Goal: Task Accomplishment & Management: Complete application form

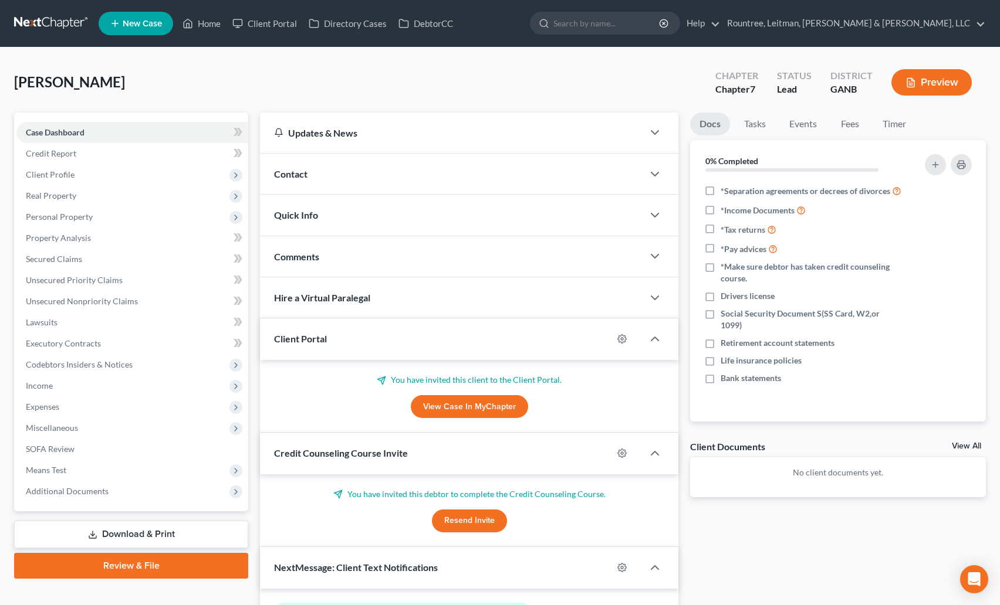
click at [69, 22] on link at bounding box center [51, 23] width 75 height 21
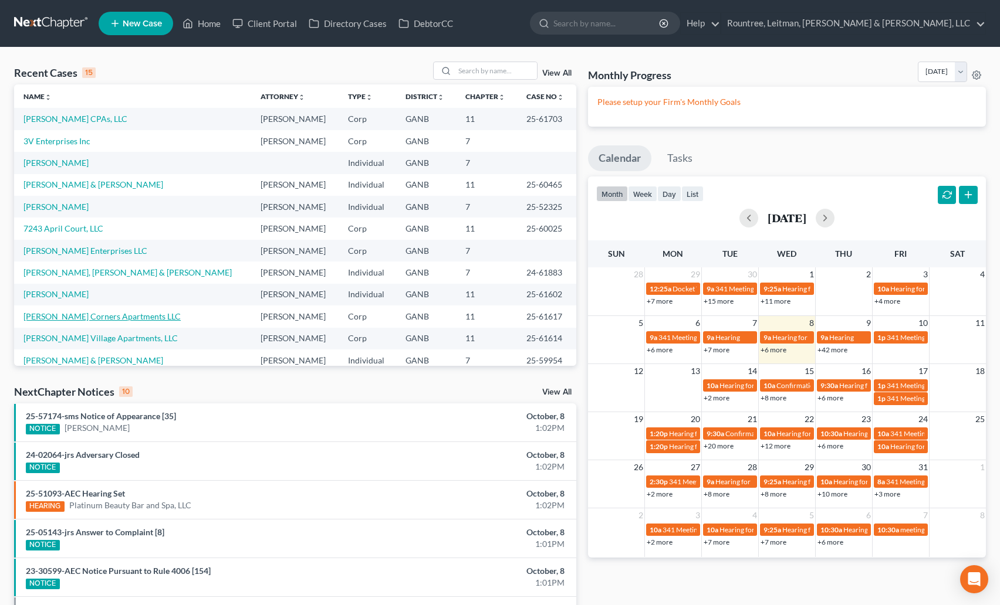
click at [93, 316] on link "[PERSON_NAME] Corners Apartments LLC" at bounding box center [101, 317] width 157 height 10
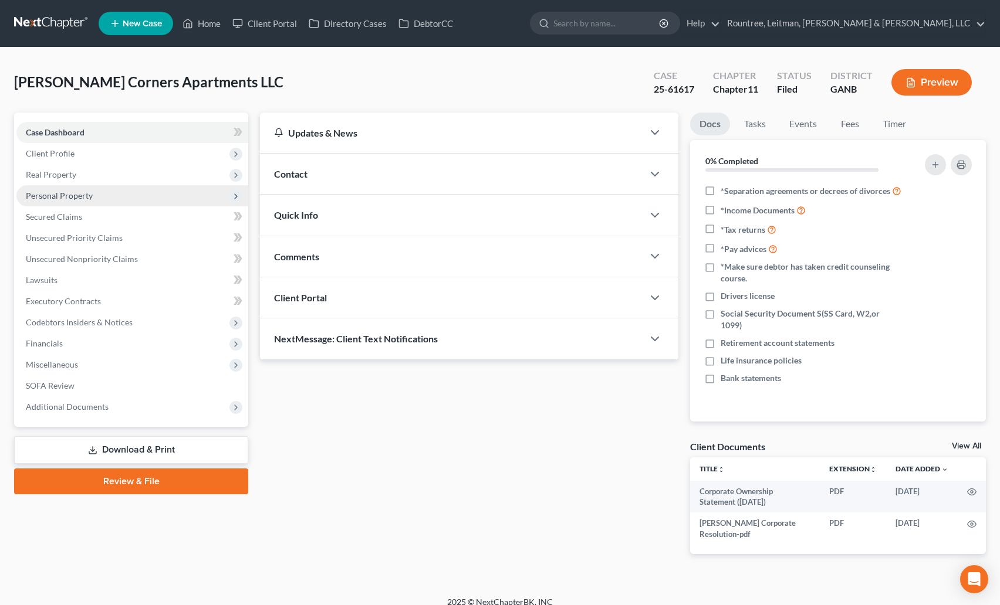
click at [60, 192] on span "Personal Property" at bounding box center [59, 196] width 67 height 10
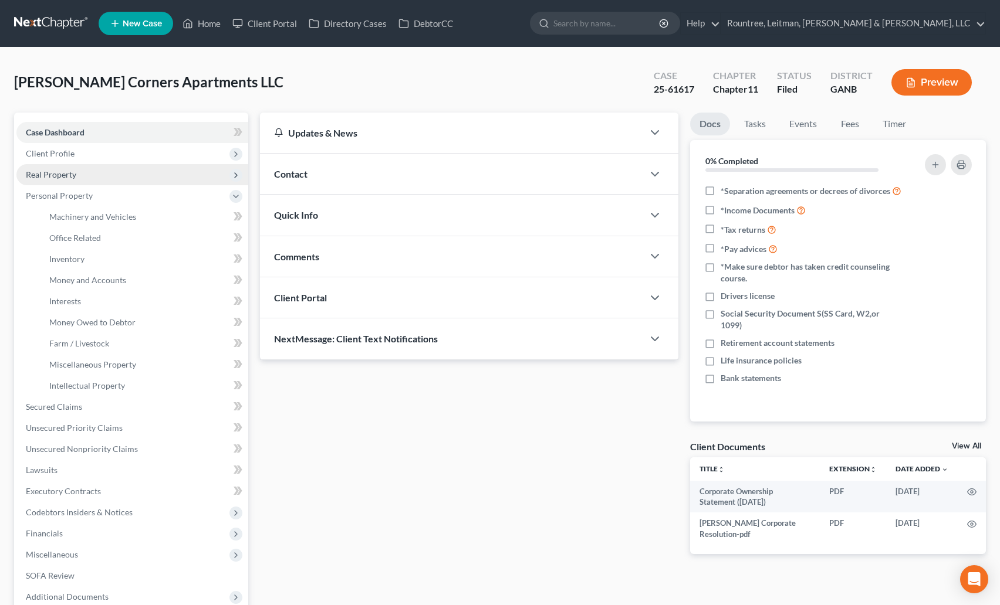
click at [61, 184] on span "Real Property" at bounding box center [132, 174] width 232 height 21
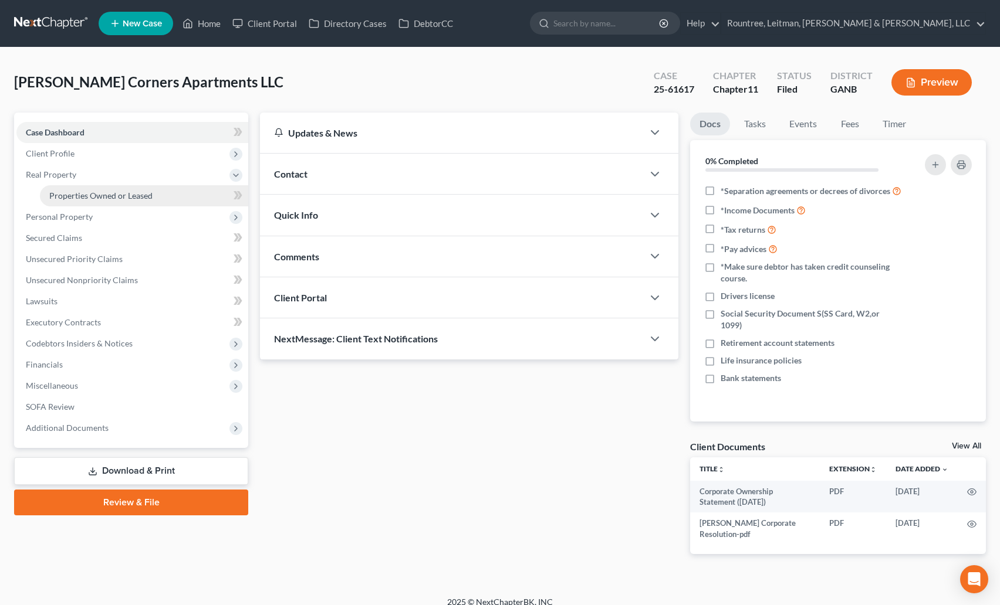
click at [69, 188] on link "Properties Owned or Leased" at bounding box center [144, 195] width 208 height 21
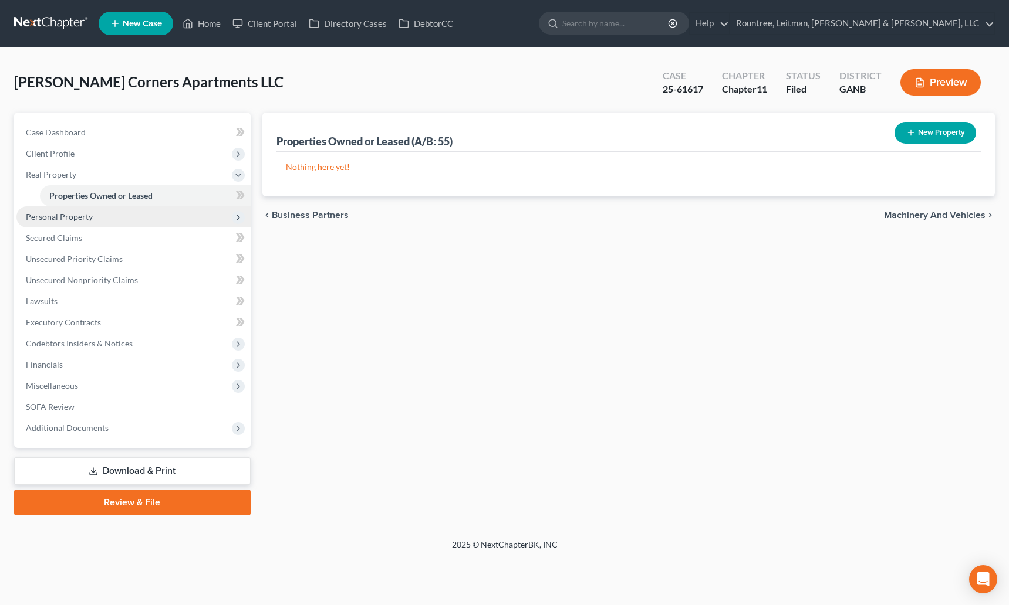
click at [66, 220] on span "Personal Property" at bounding box center [59, 217] width 67 height 10
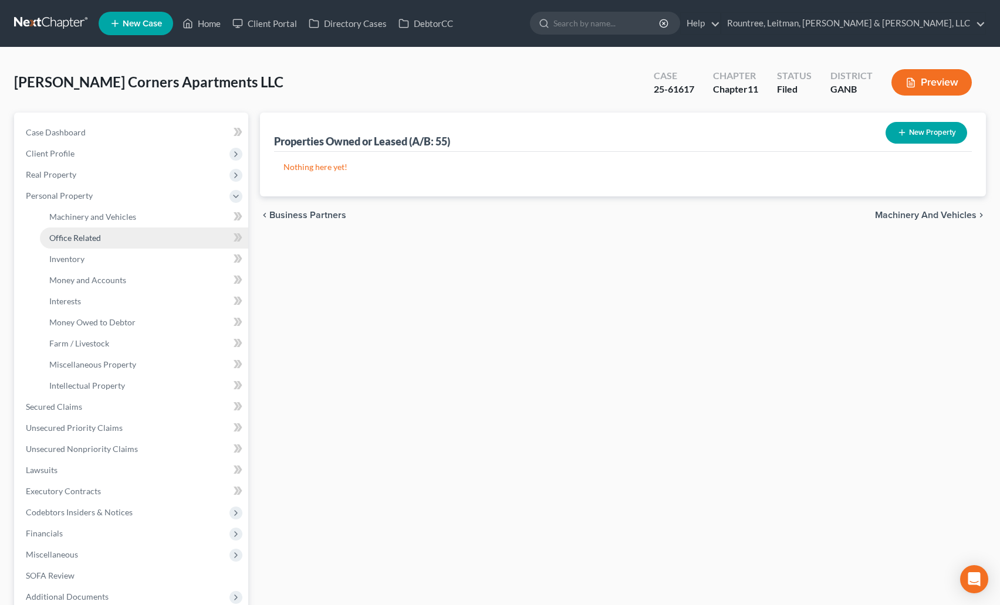
click at [69, 236] on span "Office Related" at bounding box center [75, 238] width 52 height 10
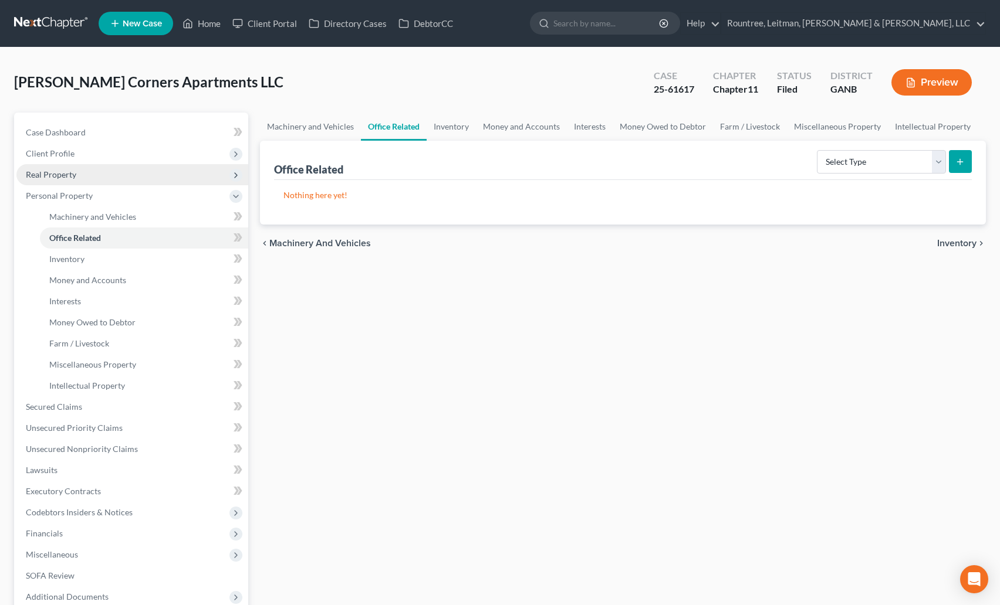
click at [52, 179] on span "Real Property" at bounding box center [51, 175] width 50 height 10
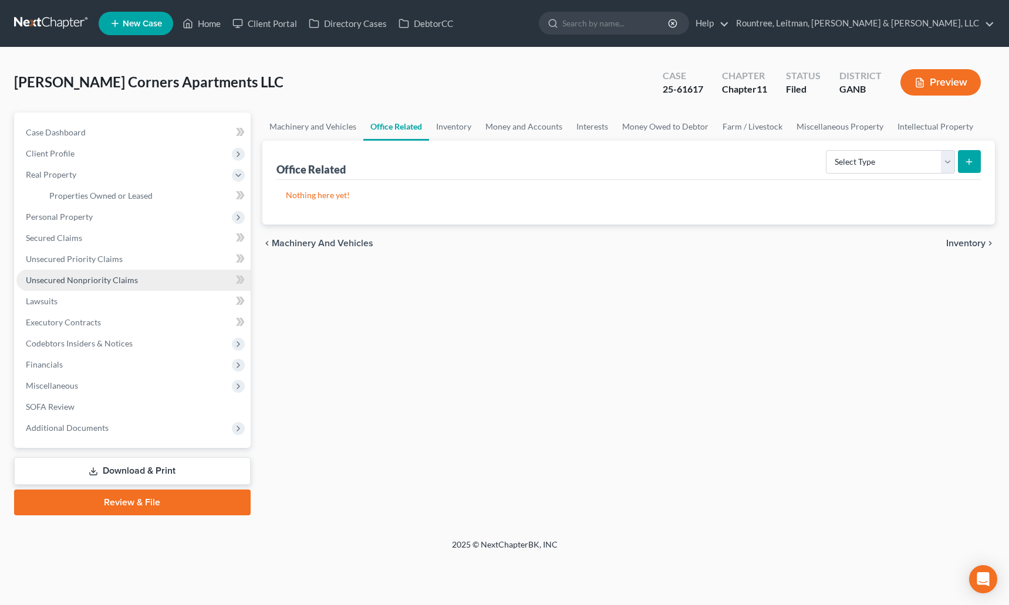
click at [76, 278] on span "Unsecured Nonpriority Claims" at bounding box center [82, 280] width 112 height 10
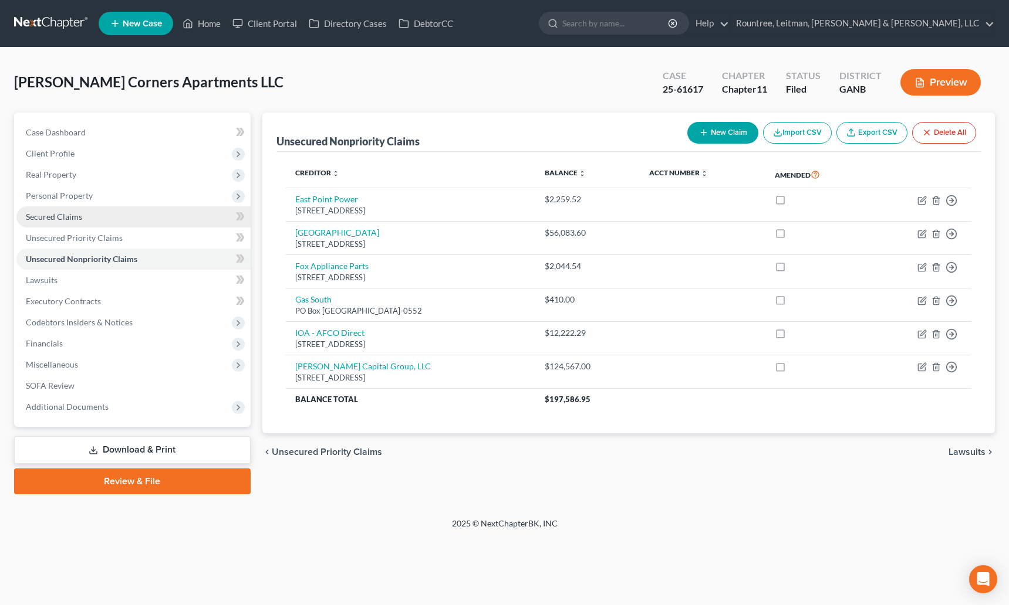
click at [57, 211] on link "Secured Claims" at bounding box center [133, 217] width 234 height 21
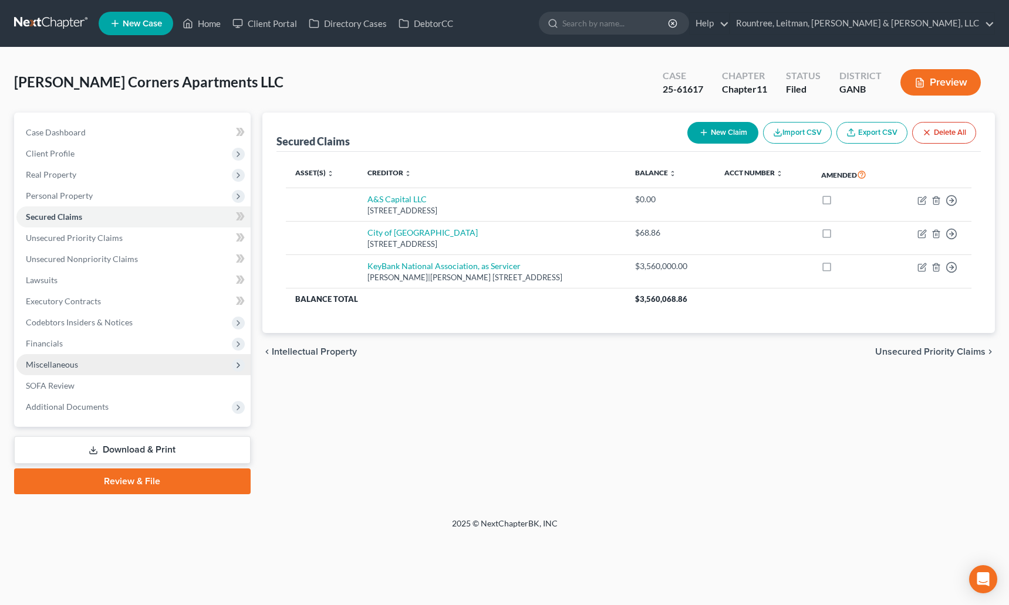
click at [51, 363] on span "Miscellaneous" at bounding box center [52, 365] width 52 height 10
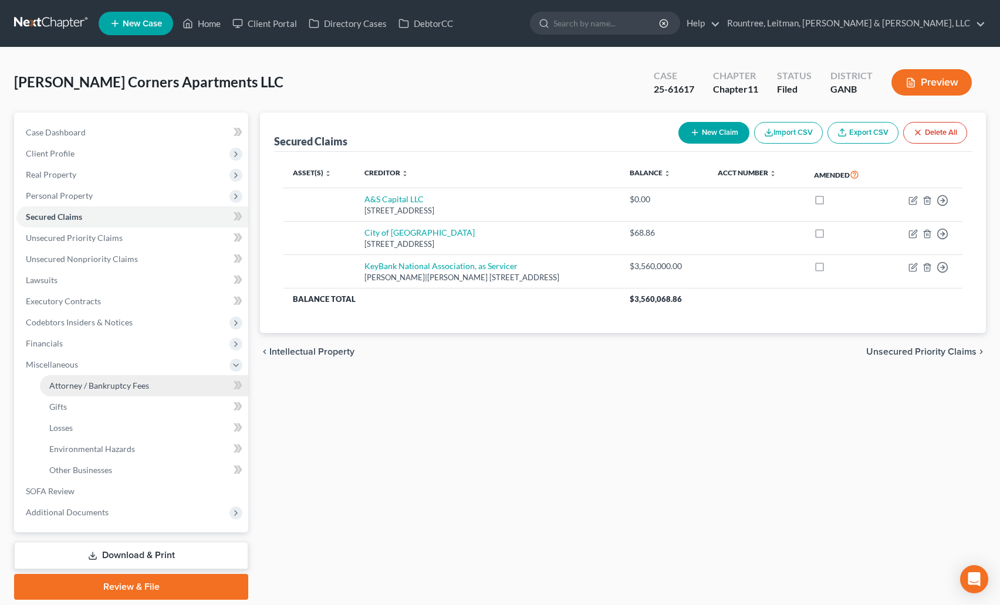
click at [93, 383] on span "Attorney / Bankruptcy Fees" at bounding box center [99, 386] width 100 height 10
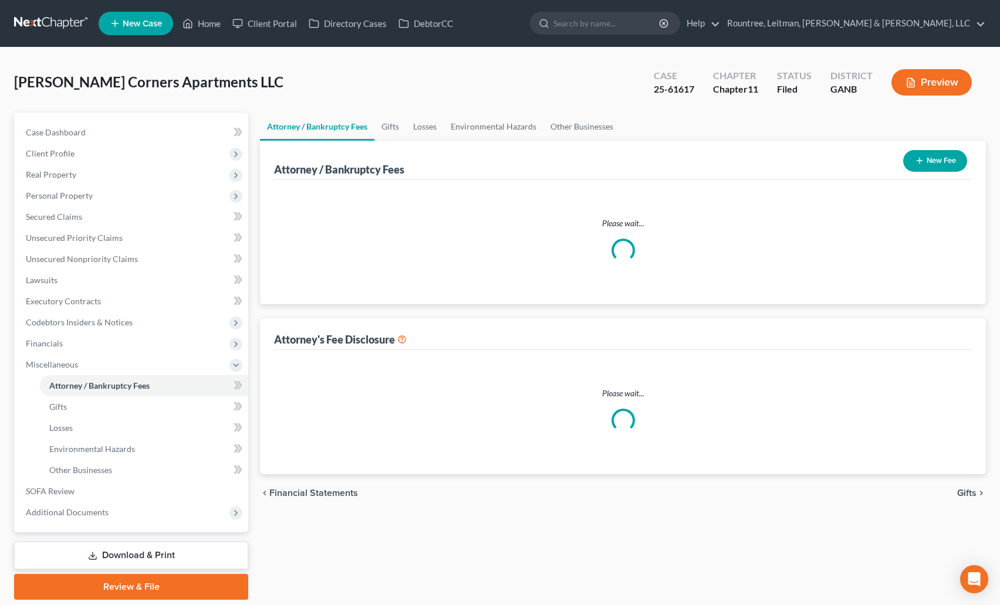
select select "2"
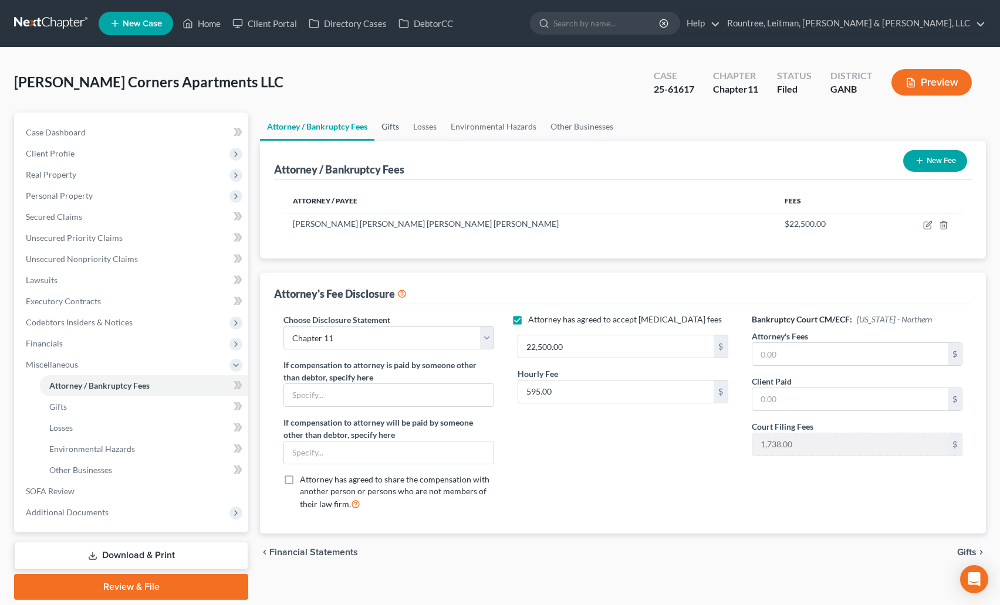
click at [400, 136] on link "Gifts" at bounding box center [390, 127] width 32 height 28
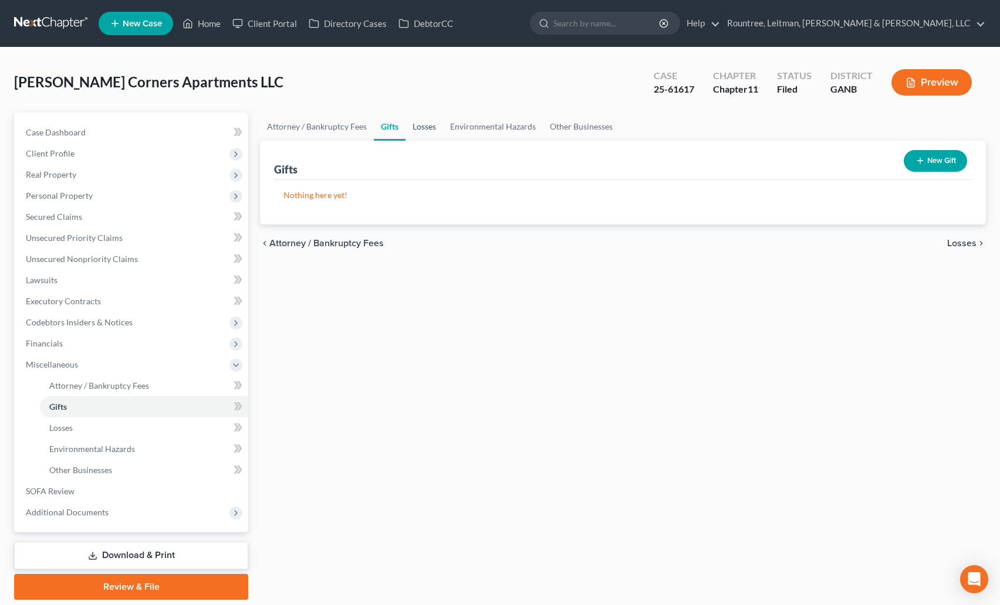
click at [429, 134] on link "Losses" at bounding box center [424, 127] width 38 height 28
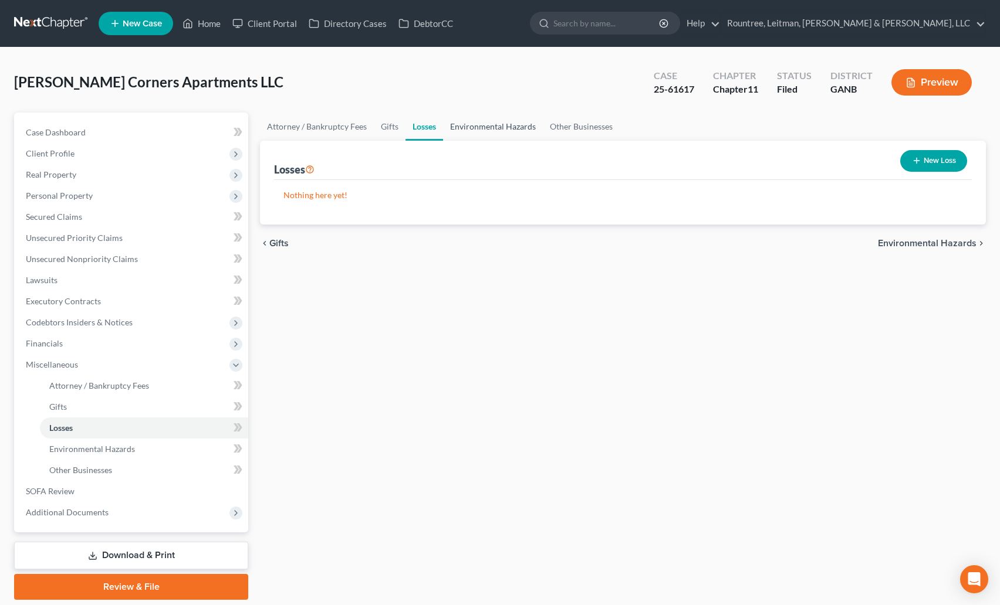
click at [466, 127] on link "Environmental Hazards" at bounding box center [493, 127] width 100 height 28
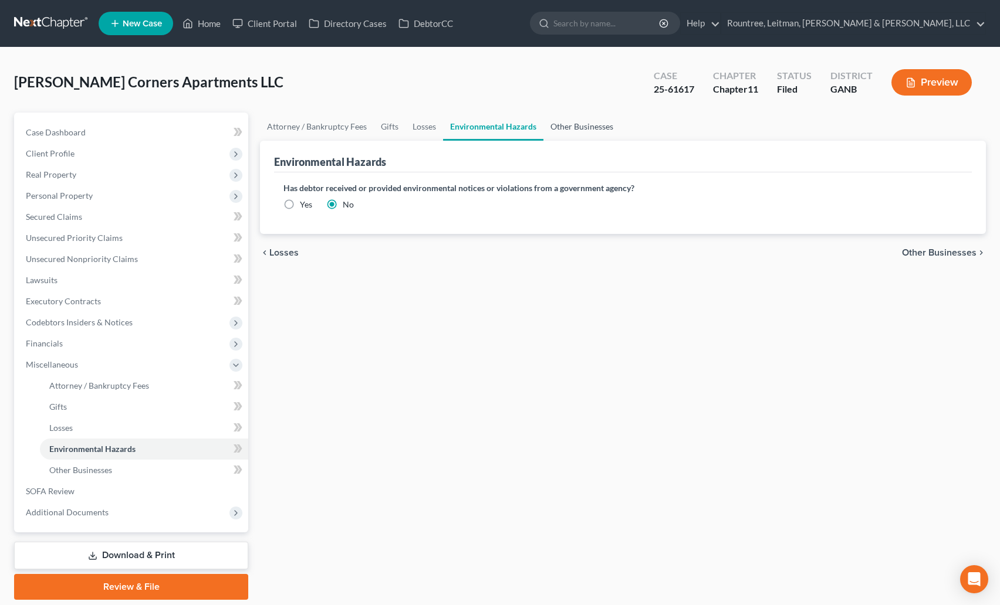
click at [578, 122] on link "Other Businesses" at bounding box center [581, 127] width 77 height 28
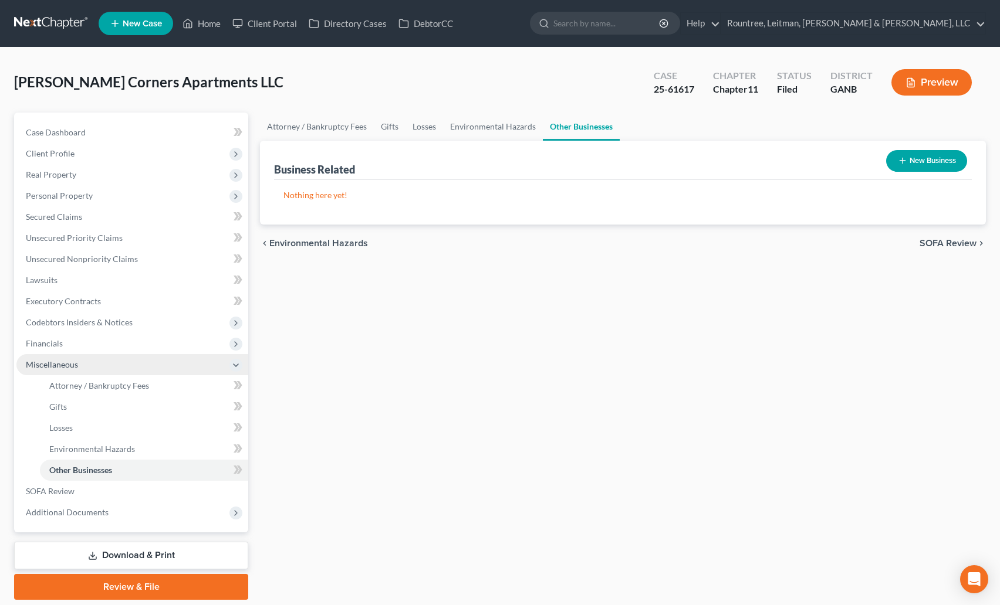
click at [52, 362] on span "Miscellaneous" at bounding box center [52, 365] width 52 height 10
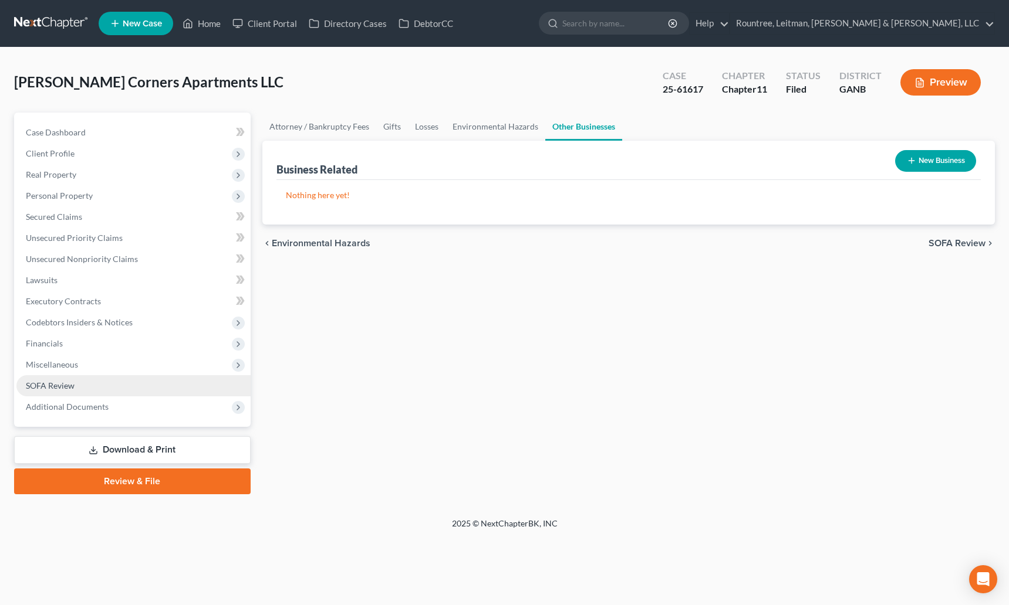
click at [76, 385] on link "SOFA Review" at bounding box center [133, 385] width 234 height 21
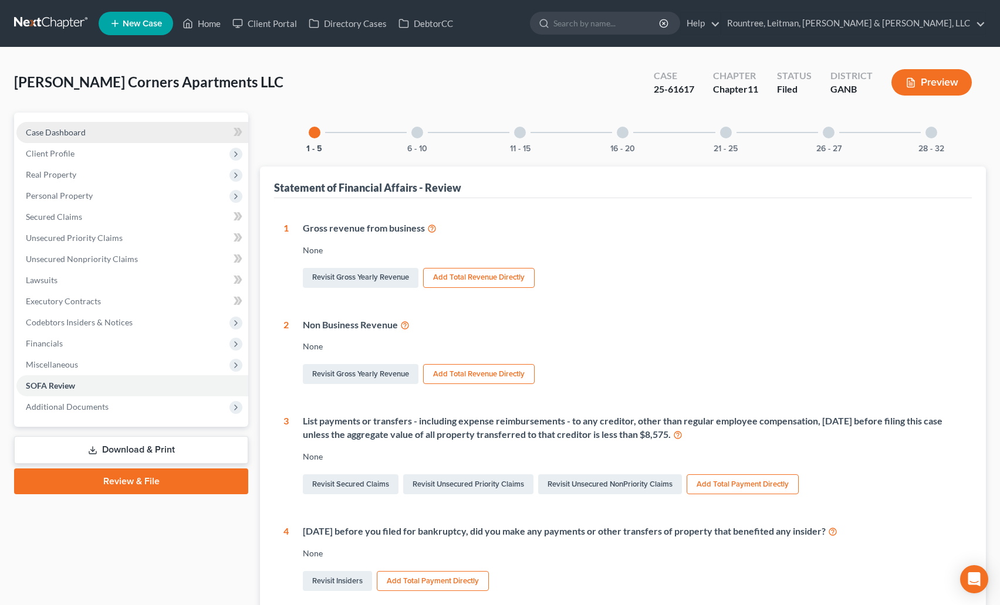
click at [93, 136] on link "Case Dashboard" at bounding box center [132, 132] width 232 height 21
